Goal: Register for event/course

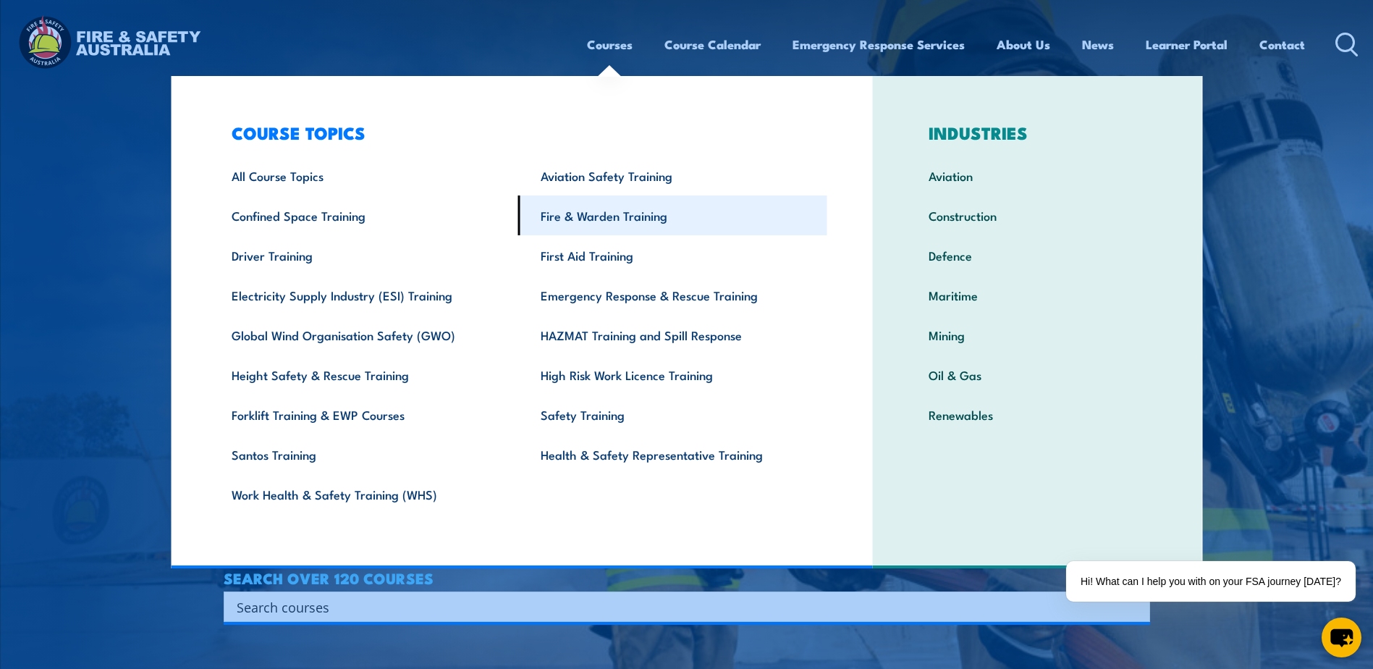
click at [591, 224] on link "Fire & Warden Training" at bounding box center [672, 215] width 309 height 40
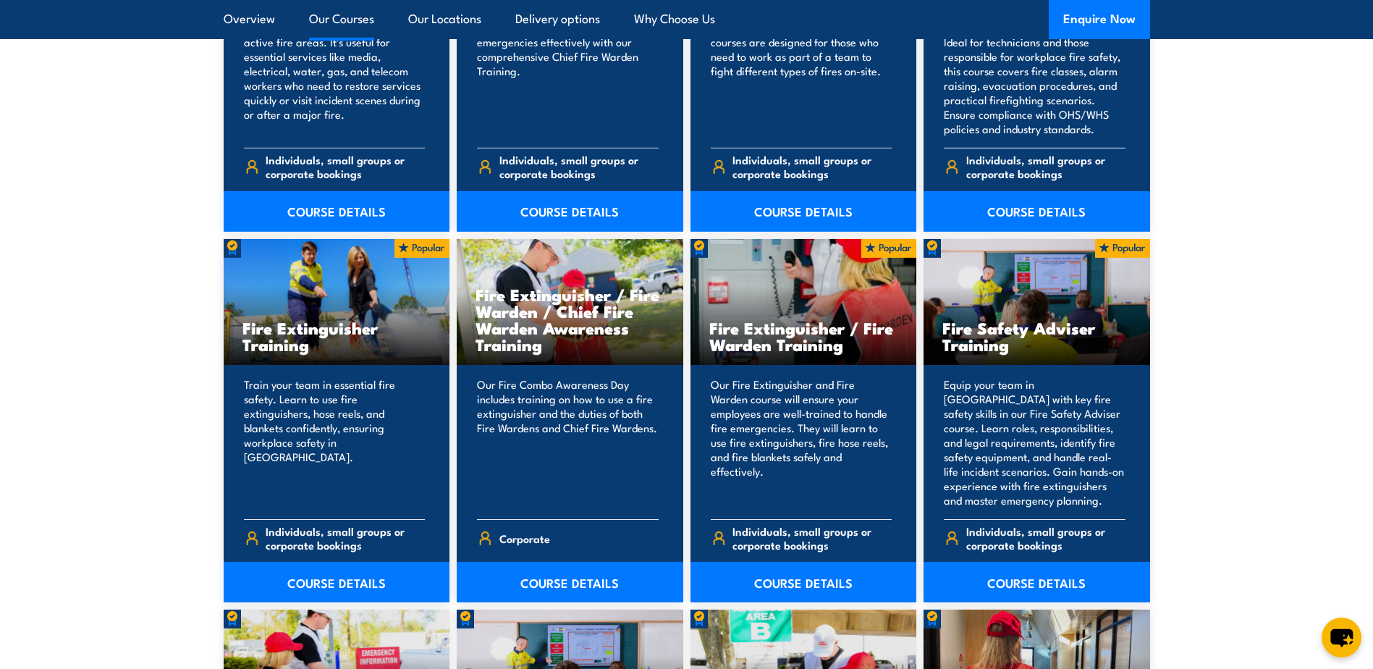
scroll to position [1375, 0]
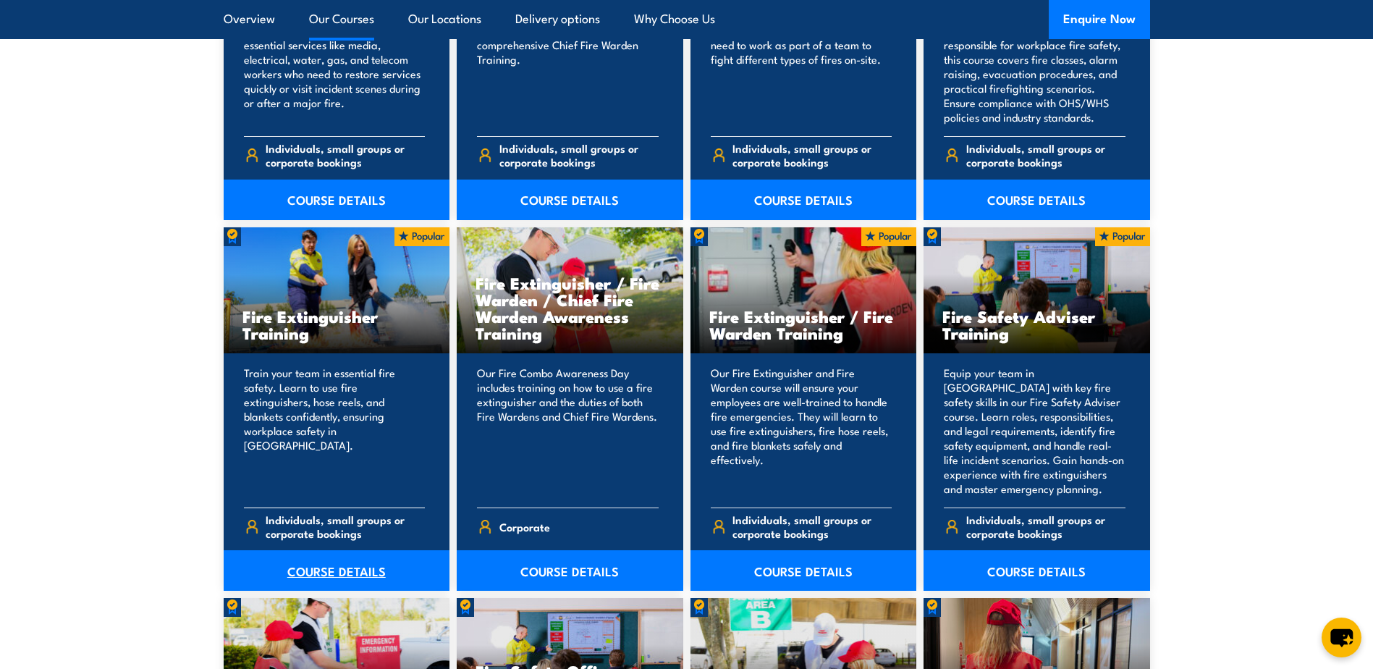
click at [326, 572] on link "COURSE DETAILS" at bounding box center [337, 570] width 226 height 41
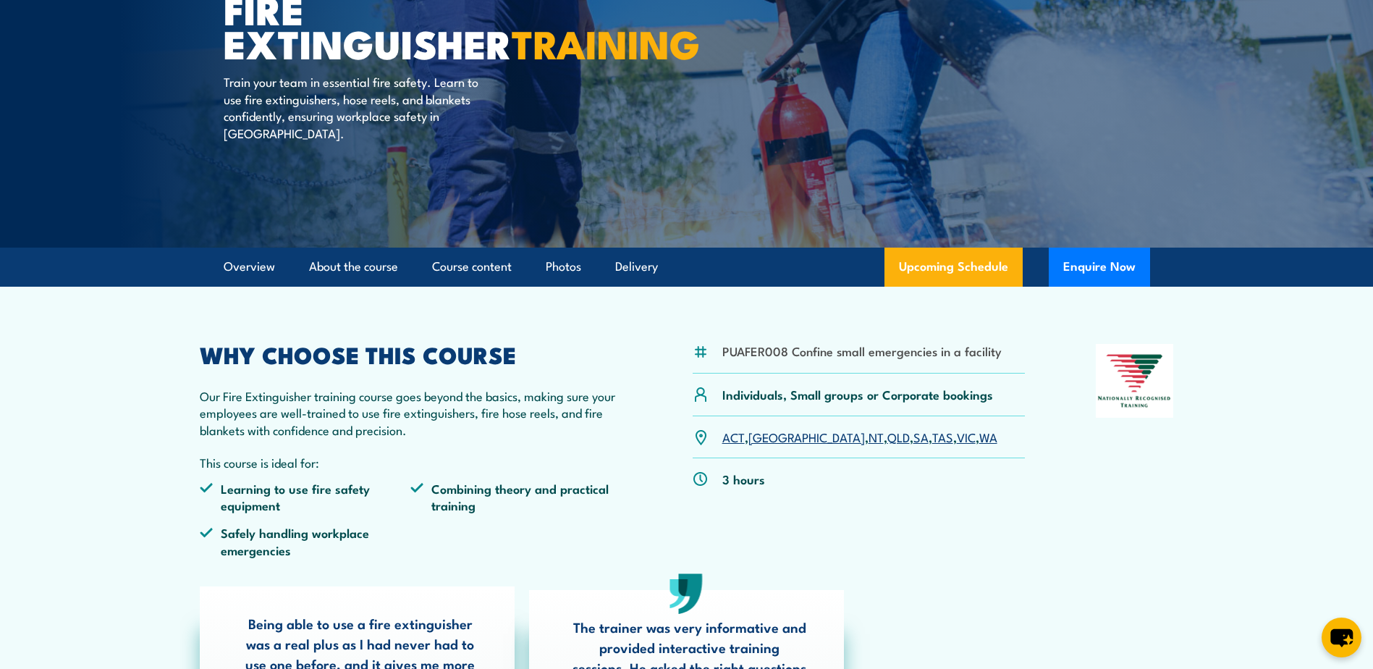
scroll to position [217, 0]
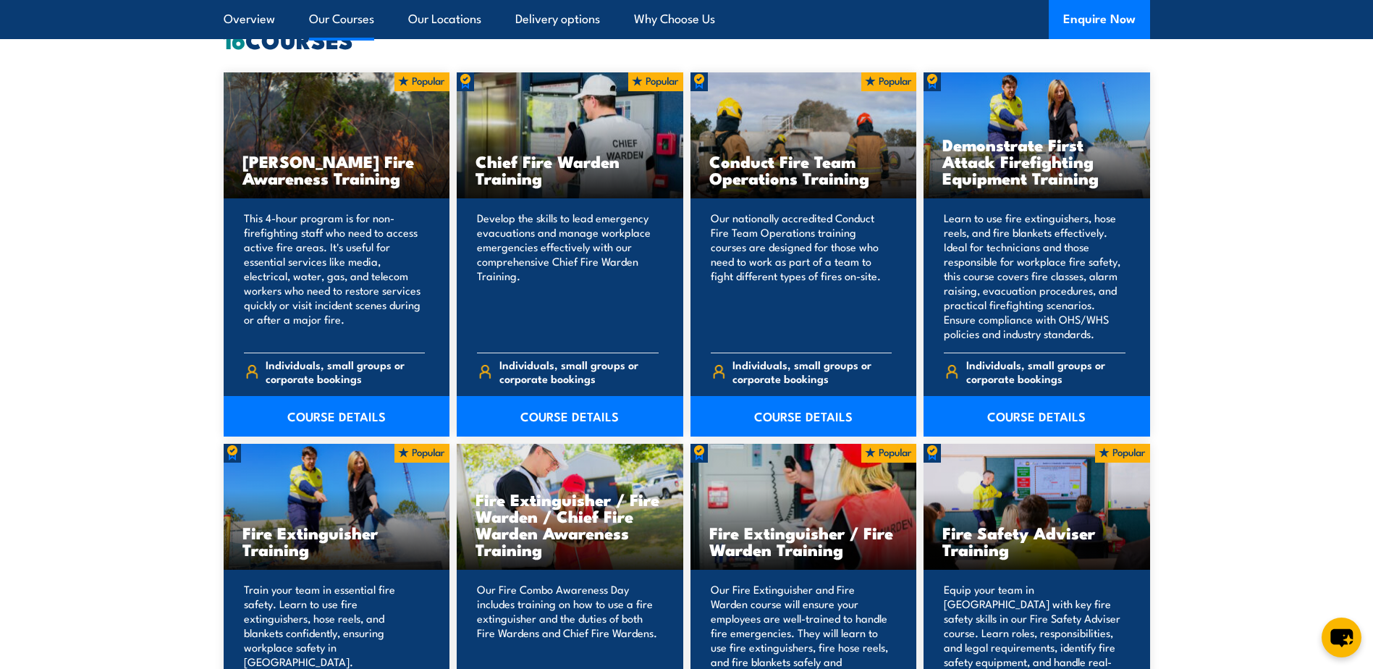
scroll to position [1158, 0]
click at [1066, 412] on link "COURSE DETAILS" at bounding box center [1036, 417] width 226 height 41
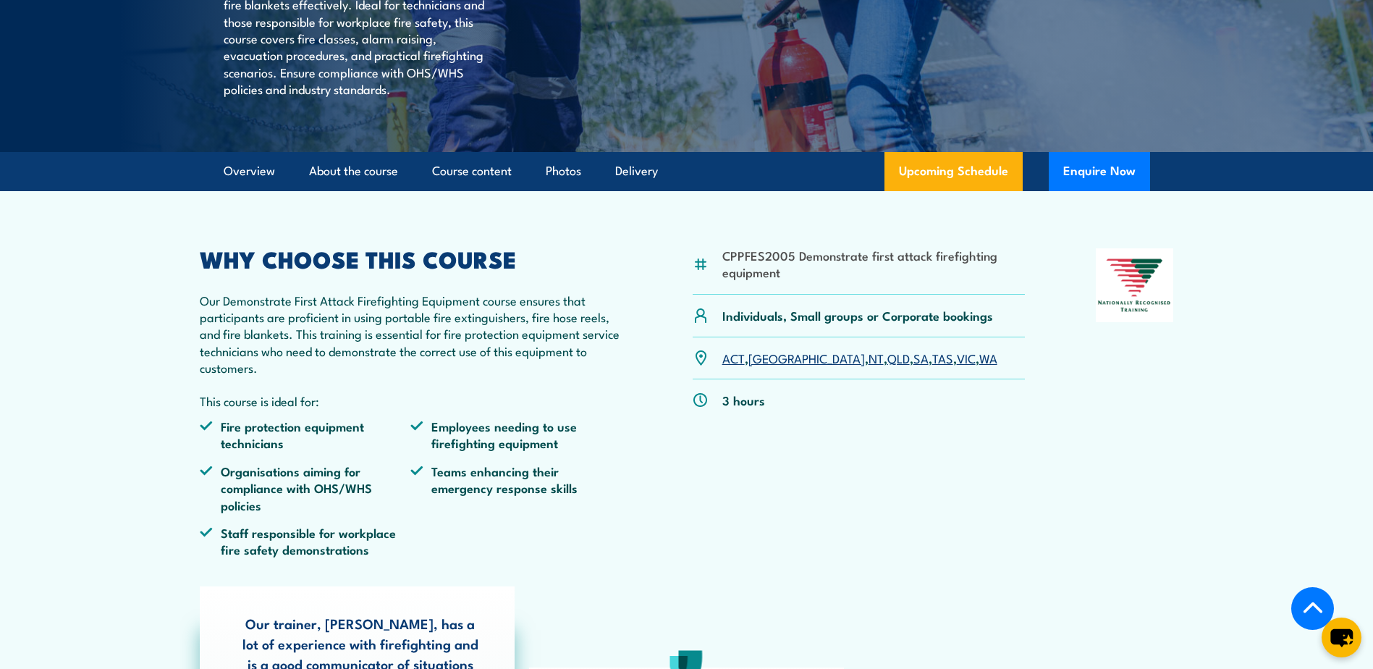
scroll to position [362, 0]
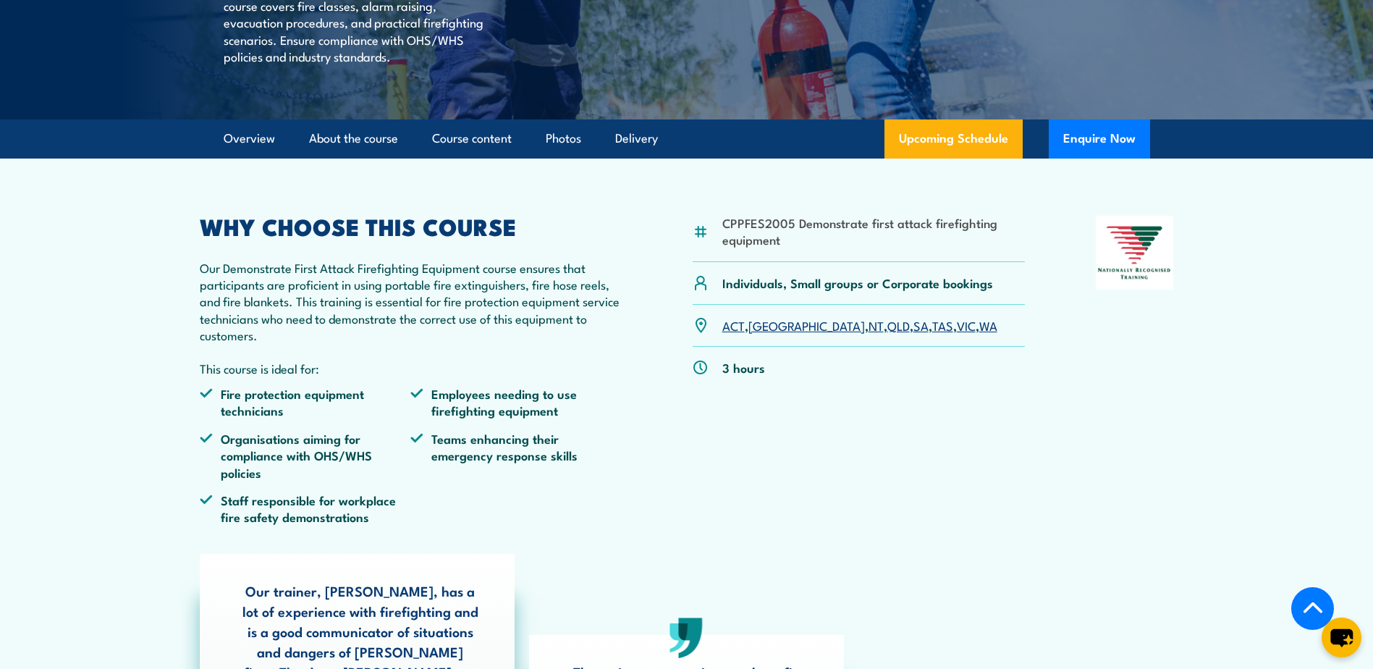
click at [957, 334] on link "VIC" at bounding box center [966, 324] width 19 height 17
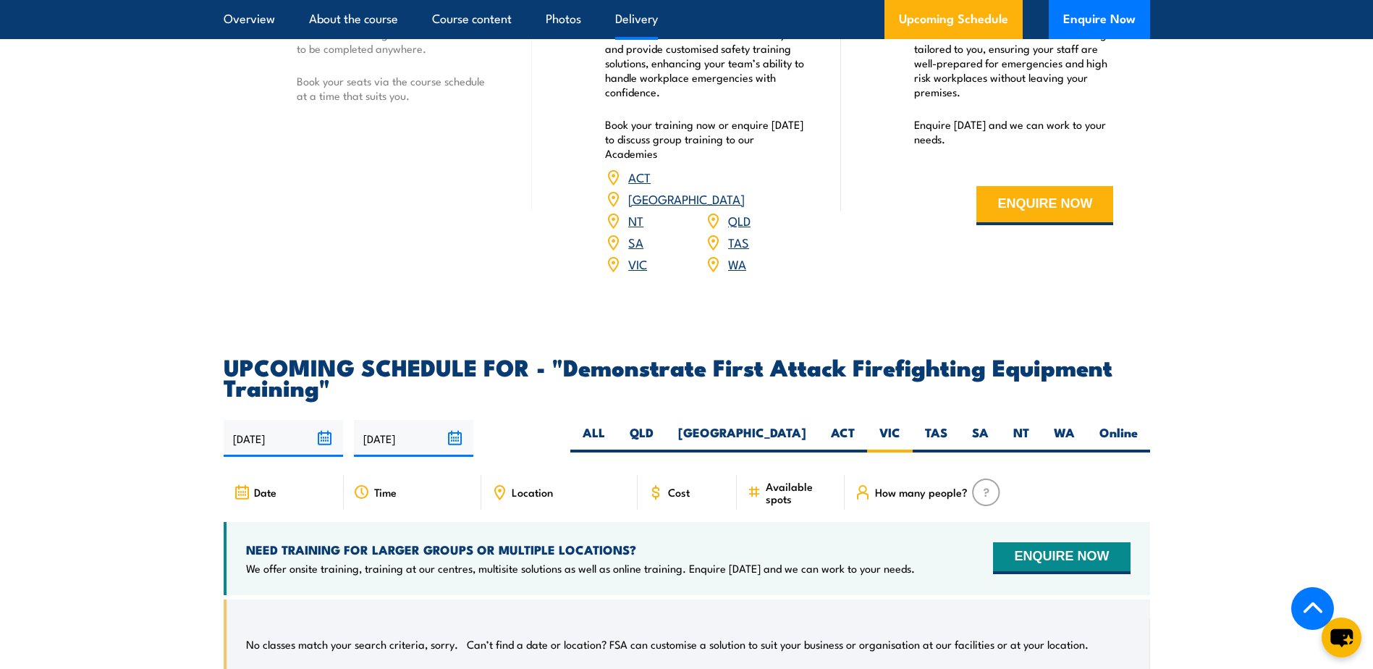
scroll to position [2262, 0]
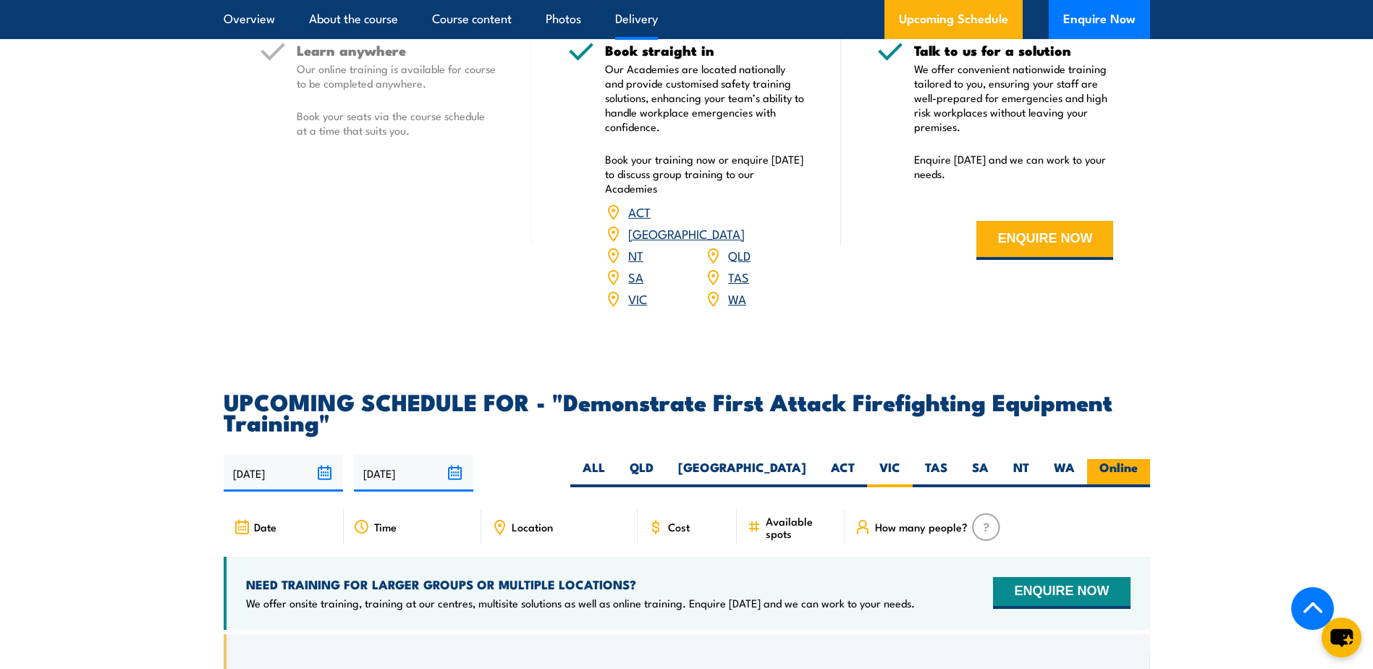
click at [1119, 459] on label "Online" at bounding box center [1118, 473] width 63 height 28
click at [1138, 459] on input "Online" at bounding box center [1142, 463] width 9 height 9
radio input "true"
